Goal: Register for event/course

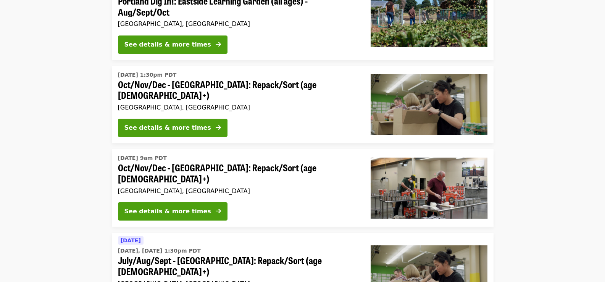
scroll to position [153, 0]
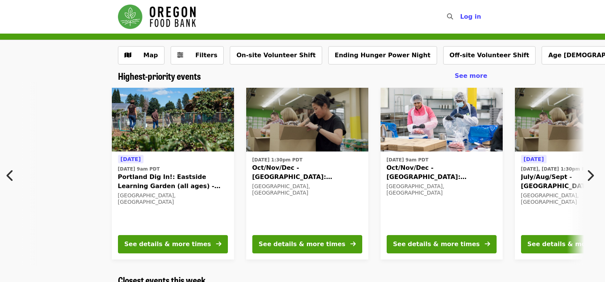
scroll to position [0, 276]
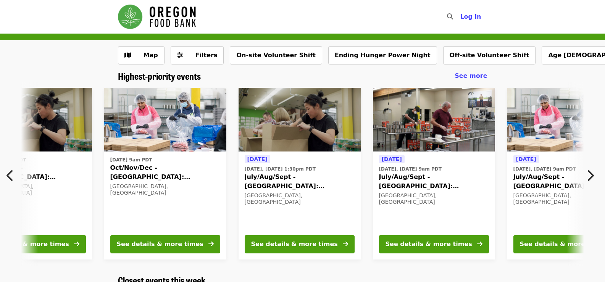
click at [590, 177] on icon "chevron-right icon" at bounding box center [590, 175] width 8 height 14
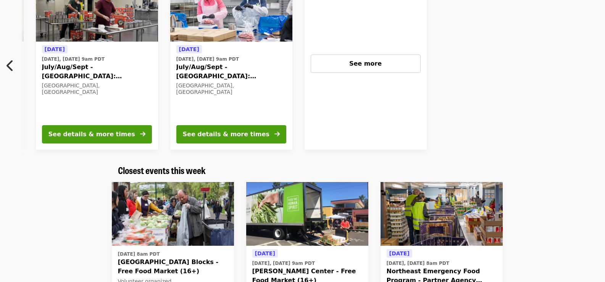
scroll to position [0, 0]
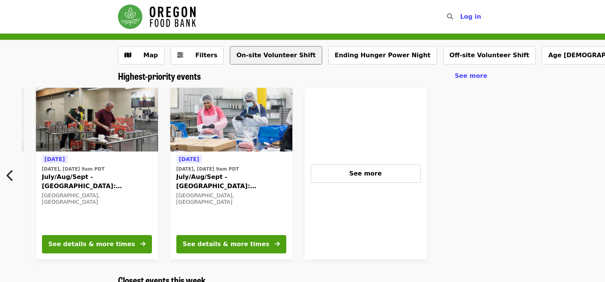
click at [262, 56] on button "On-site Volunteer Shift" at bounding box center [276, 55] width 92 height 18
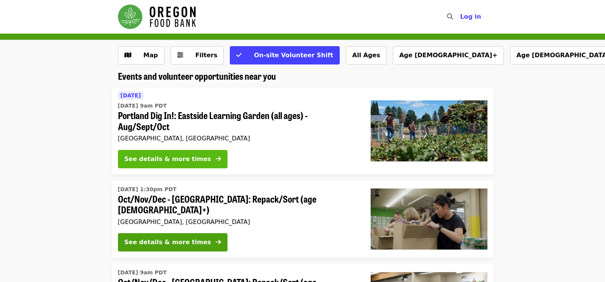
click at [193, 160] on div "See details & more times" at bounding box center [167, 158] width 87 height 9
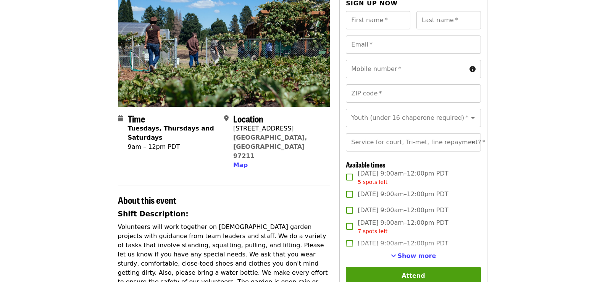
scroll to position [114, 0]
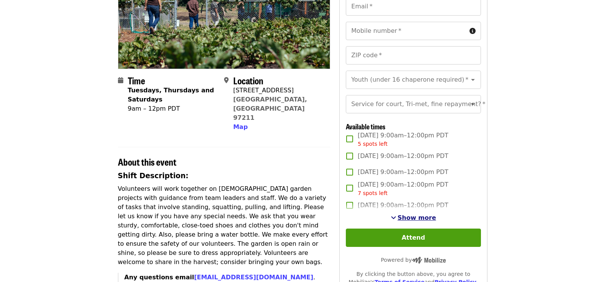
click at [421, 221] on span "Show more" at bounding box center [416, 217] width 39 height 7
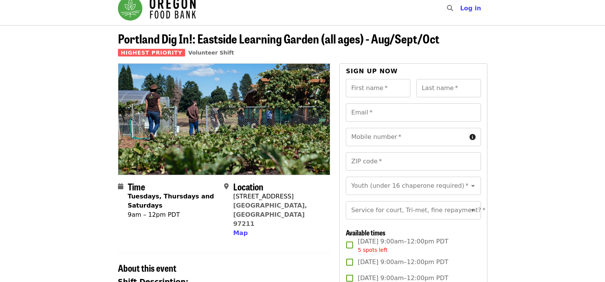
scroll to position [0, 0]
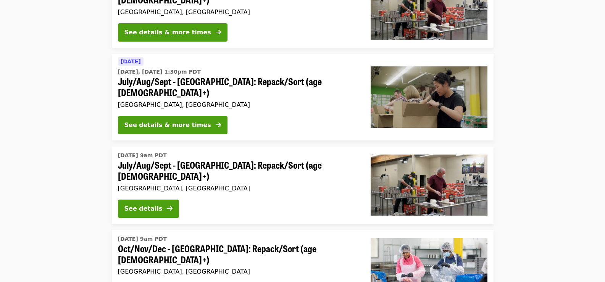
scroll to position [305, 0]
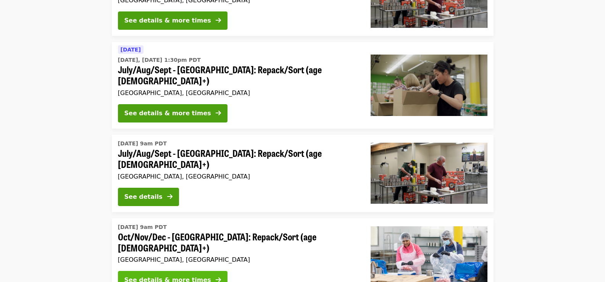
click at [167, 275] on div "See details & more times" at bounding box center [167, 279] width 87 height 9
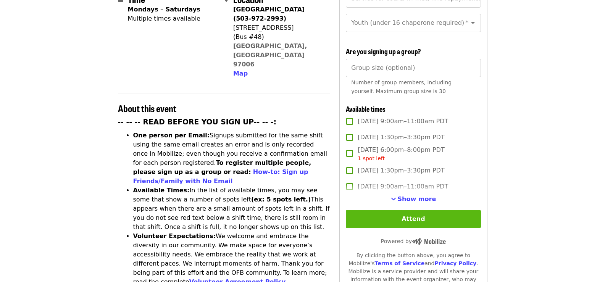
scroll to position [229, 0]
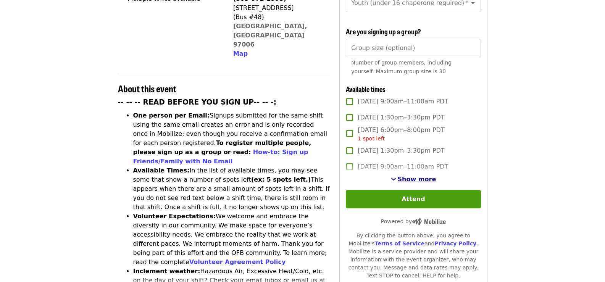
click at [422, 177] on span "Show more" at bounding box center [416, 178] width 39 height 7
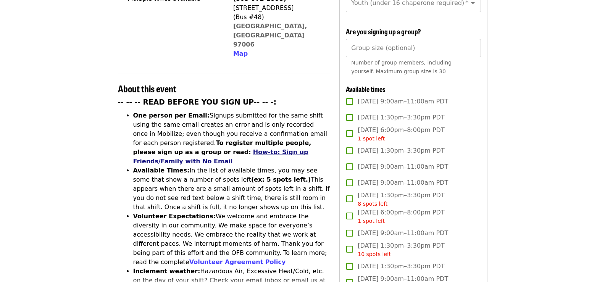
click at [308, 148] on link "How-to: Sign up Friends/Family with No Email" at bounding box center [220, 156] width 175 height 16
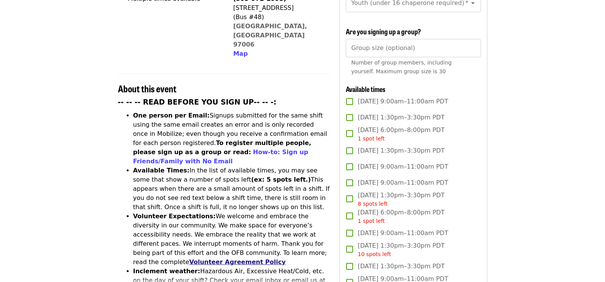
click at [277, 258] on link "Volunteer Agreement Policy" at bounding box center [237, 261] width 97 height 7
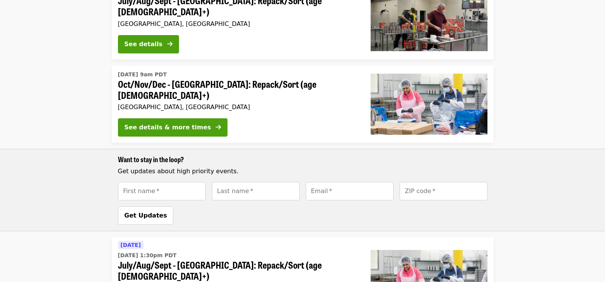
scroll to position [496, 0]
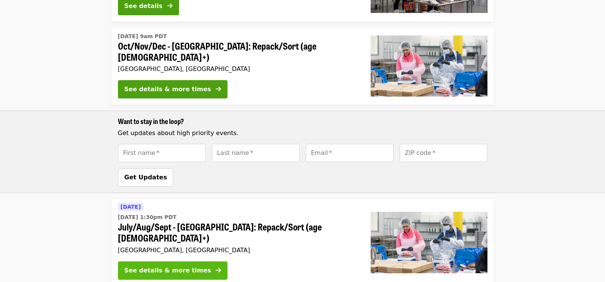
click at [180, 266] on div "See details & more times" at bounding box center [167, 270] width 87 height 9
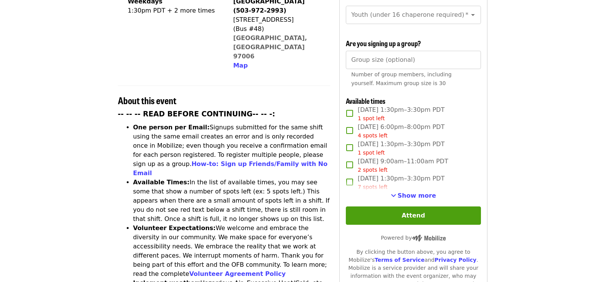
scroll to position [229, 0]
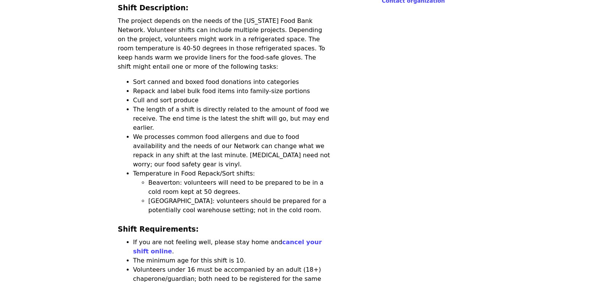
scroll to position [687, 0]
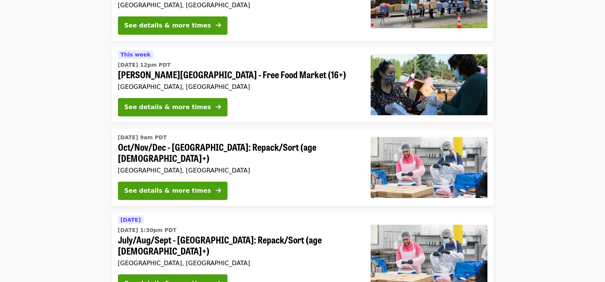
scroll to position [1945, 0]
